Goal: Navigation & Orientation: Find specific page/section

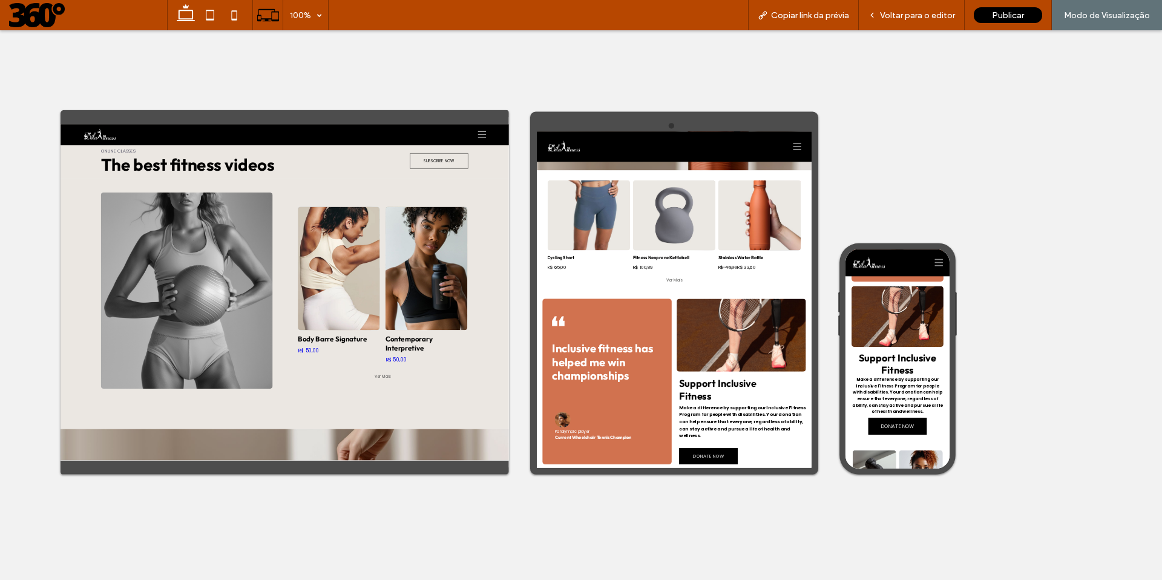
scroll to position [1888, 0]
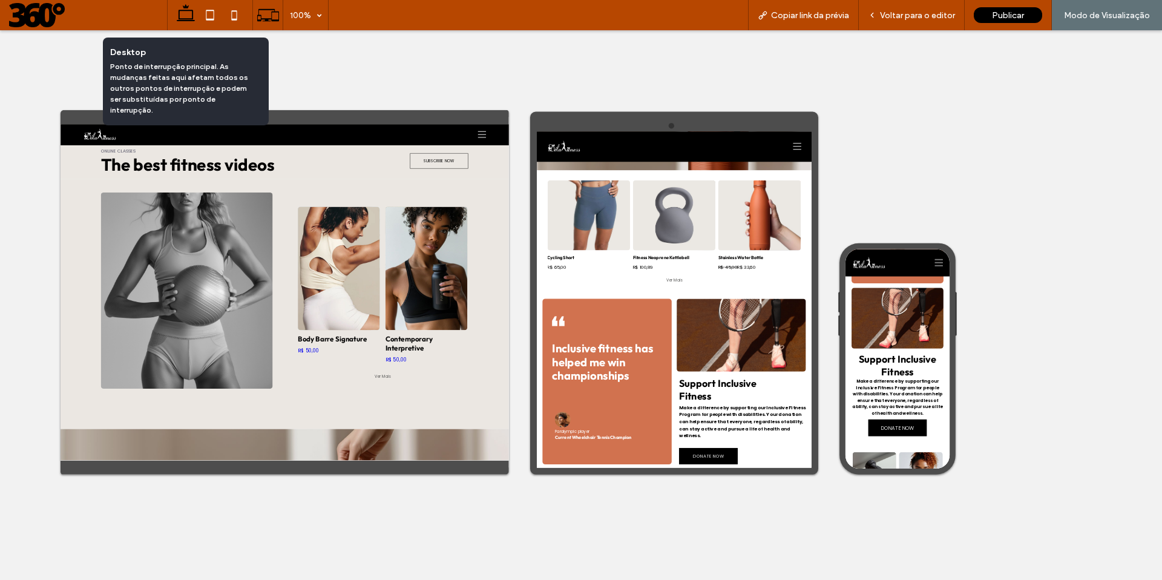
click at [189, 13] on icon at bounding box center [186, 15] width 24 height 24
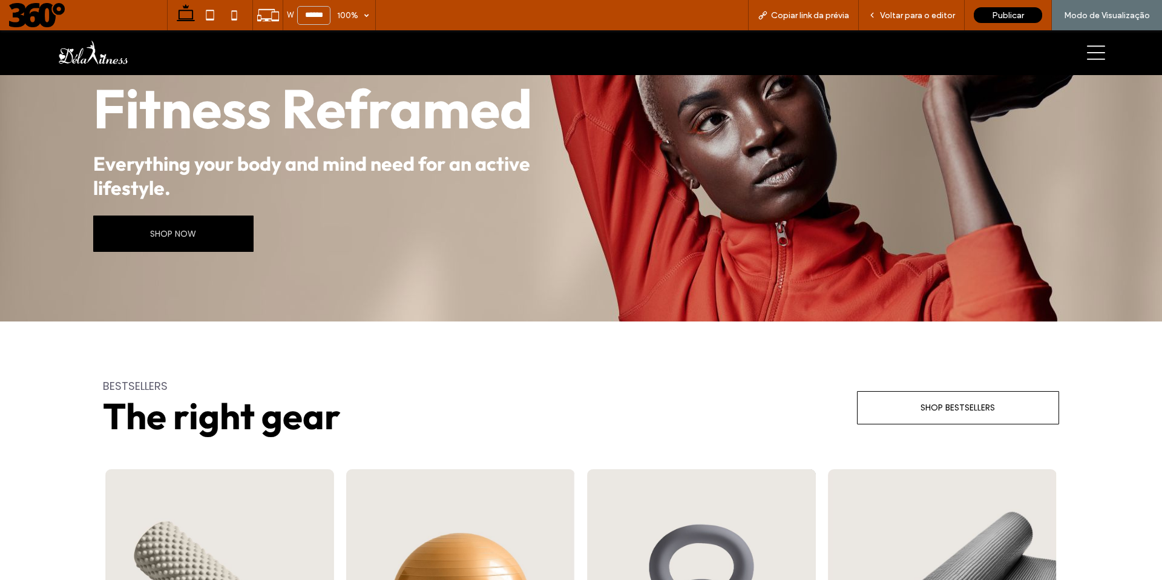
scroll to position [0, 0]
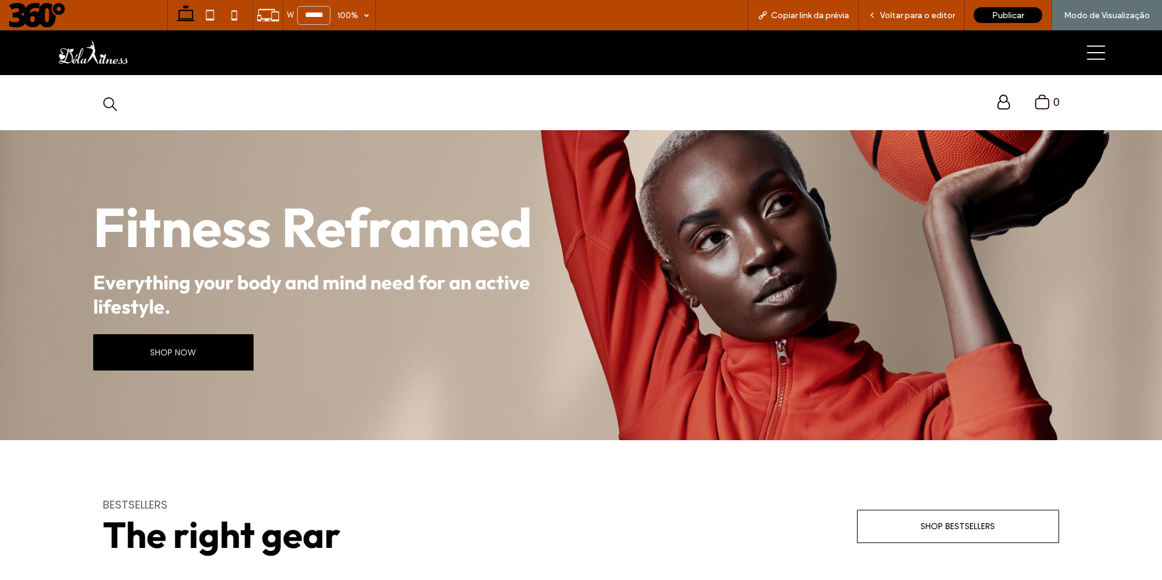
click at [682, 244] on div at bounding box center [850, 285] width 621 height 310
click at [88, 62] on img at bounding box center [92, 53] width 73 height 25
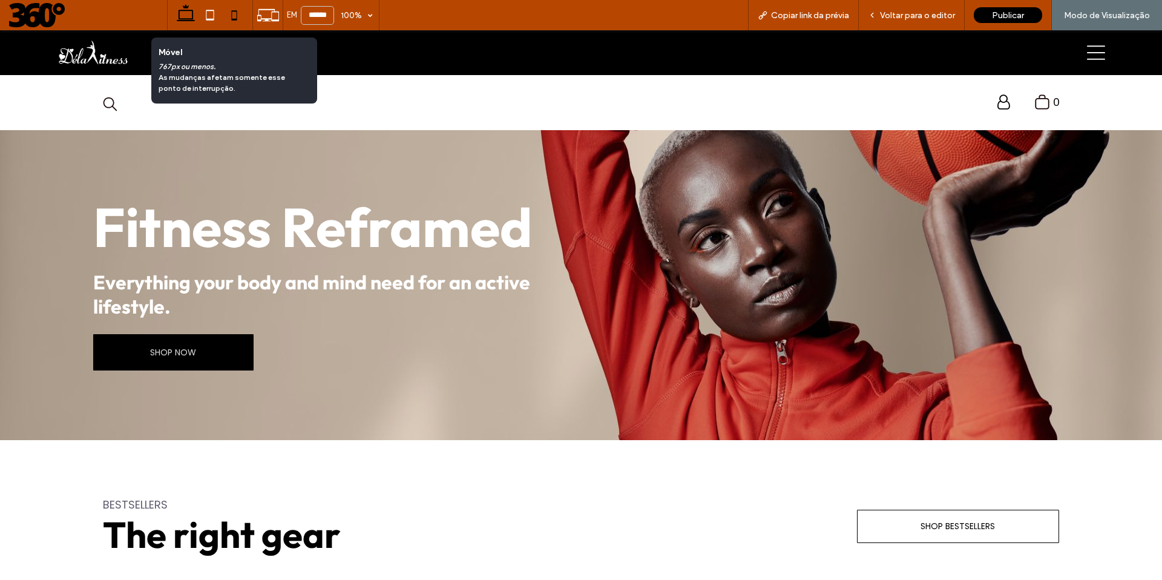
click at [232, 24] on icon at bounding box center [234, 15] width 24 height 24
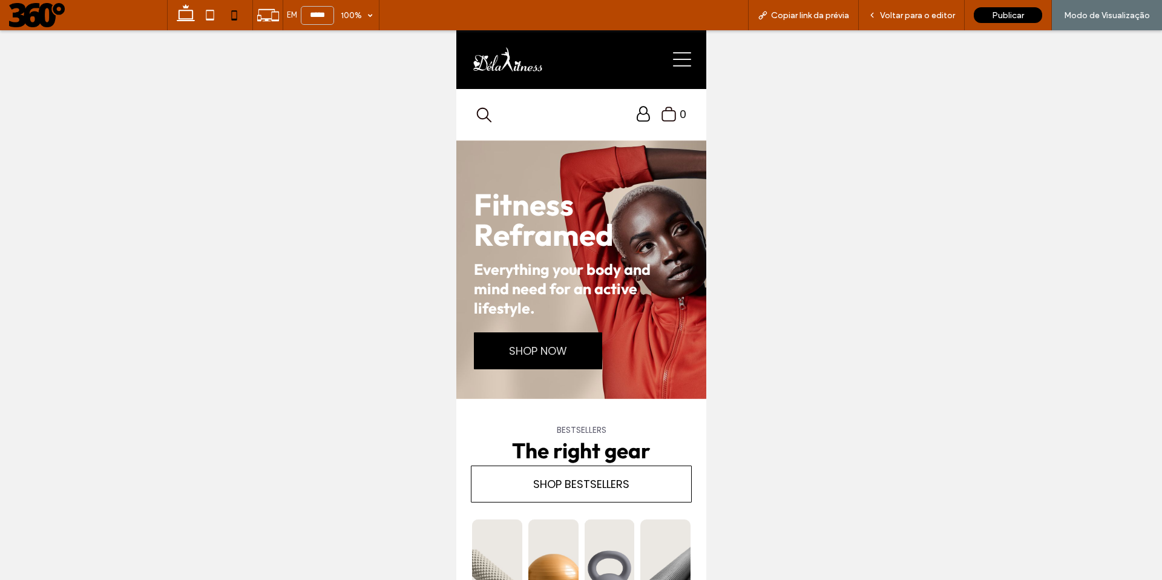
click at [616, 267] on div at bounding box center [581, 290] width 1162 height 580
click at [181, 7] on icon at bounding box center [186, 15] width 24 height 24
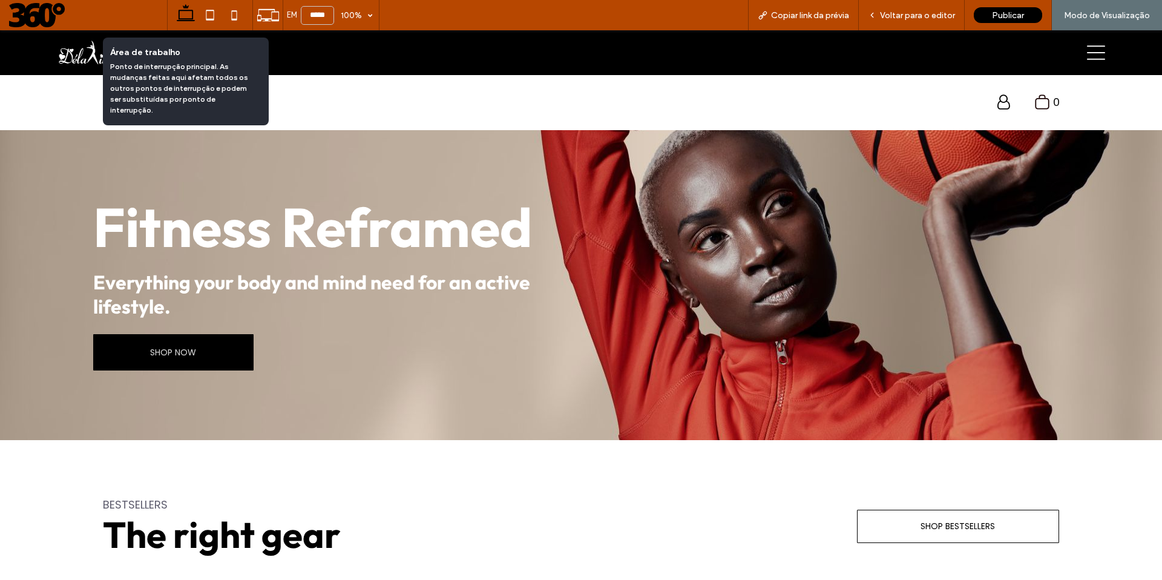
type input "******"
